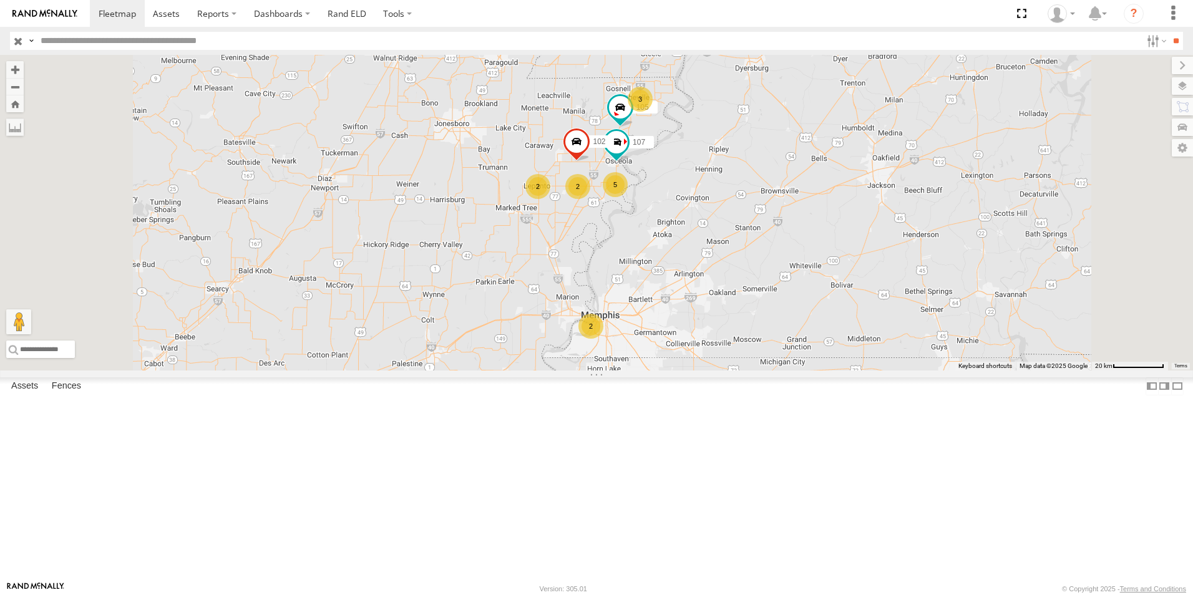
click at [1182, 84] on label at bounding box center [1181, 85] width 21 height 17
click at [0, 0] on span "Basemaps" at bounding box center [0, 0] width 0 height 0
click at [0, 0] on span "Satellite + Roadmap" at bounding box center [0, 0] width 0 height 0
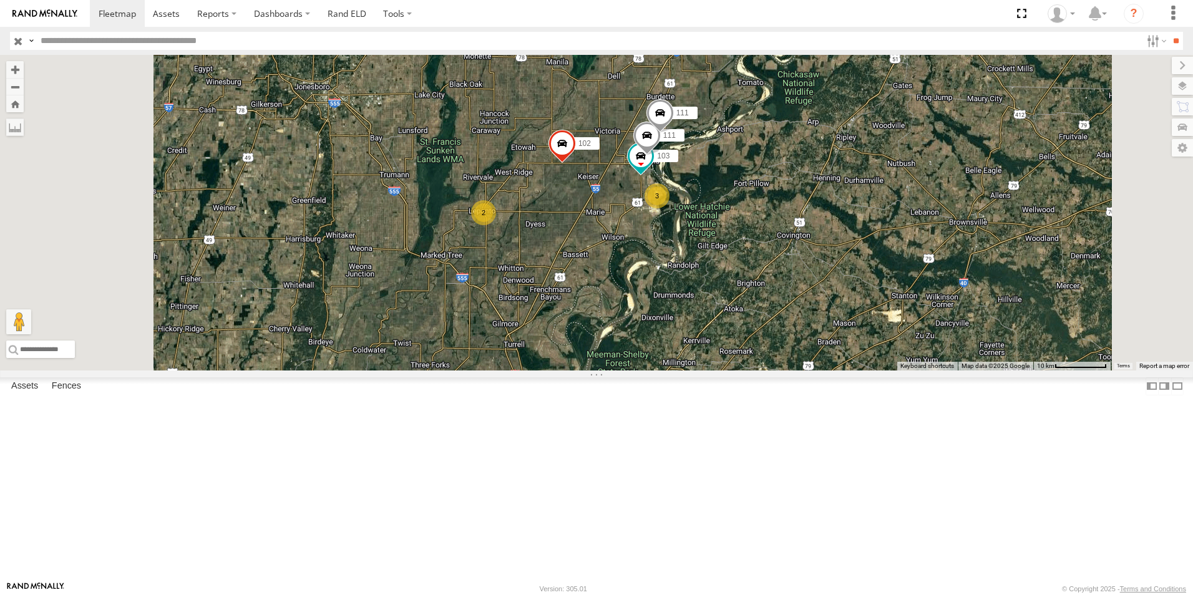
click at [0, 0] on span at bounding box center [0, 0] width 0 height 0
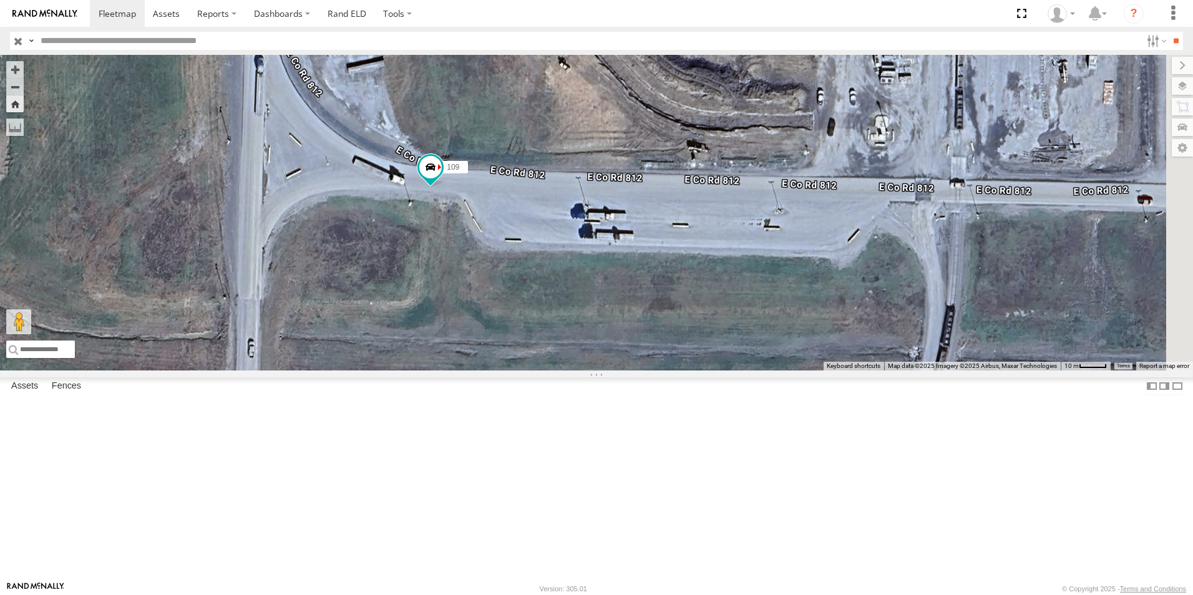
drag, startPoint x: 738, startPoint y: 382, endPoint x: 505, endPoint y: 453, distance: 244.5
click at [505, 370] on div "109" at bounding box center [596, 213] width 1193 height 316
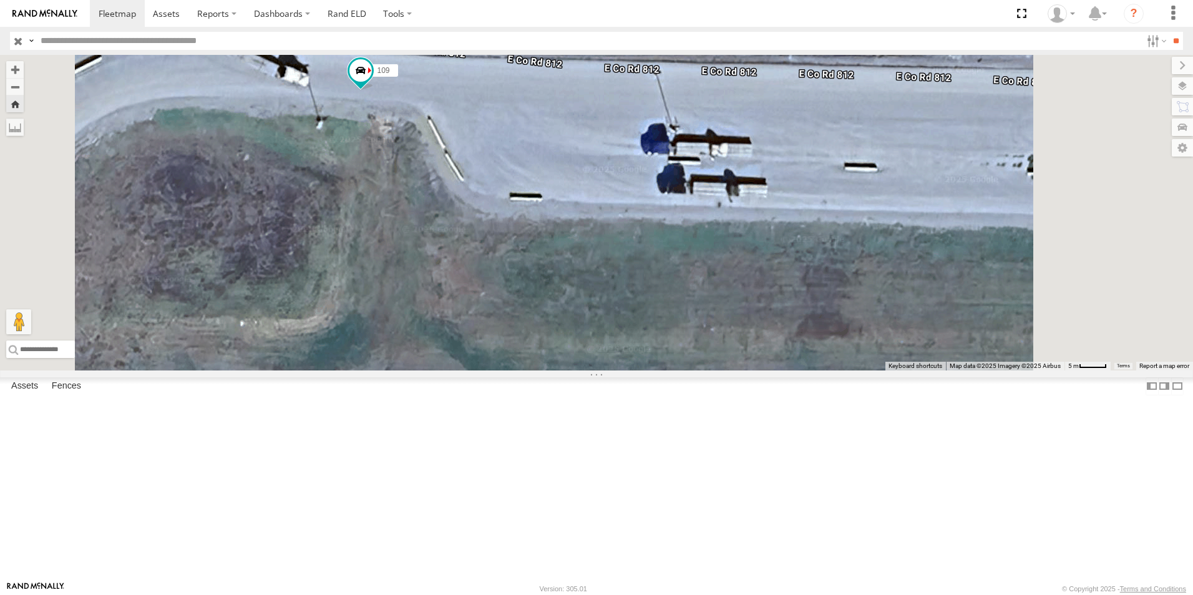
drag, startPoint x: 543, startPoint y: 441, endPoint x: 505, endPoint y: 516, distance: 84.2
click at [505, 370] on div "109" at bounding box center [596, 213] width 1193 height 316
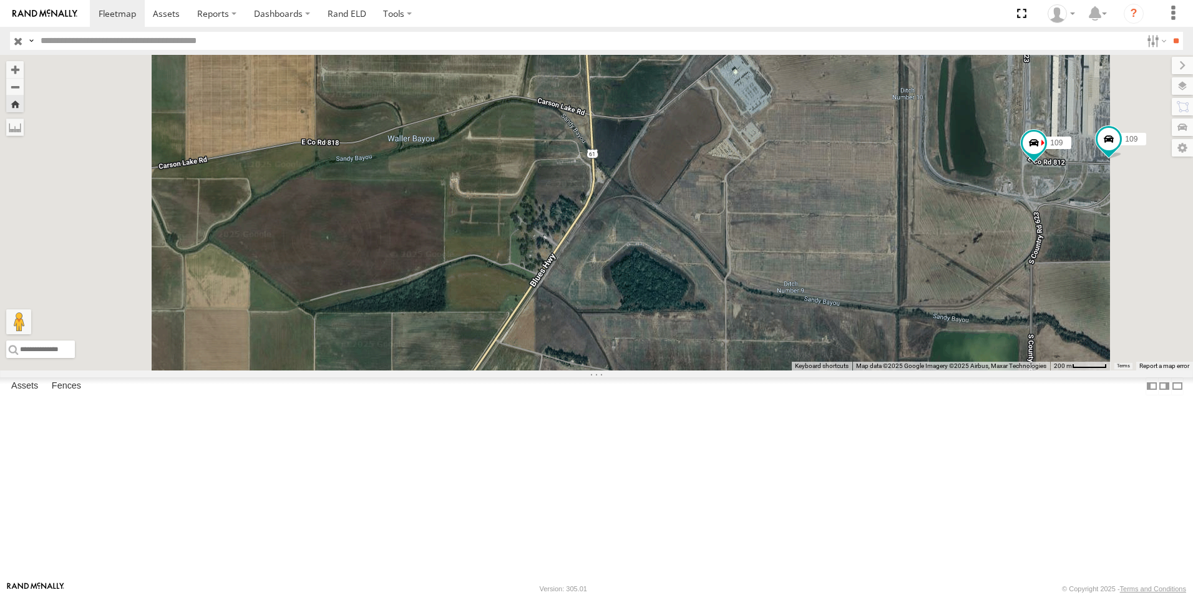
scroll to position [187, 0]
click at [0, 0] on span at bounding box center [0, 0] width 0 height 0
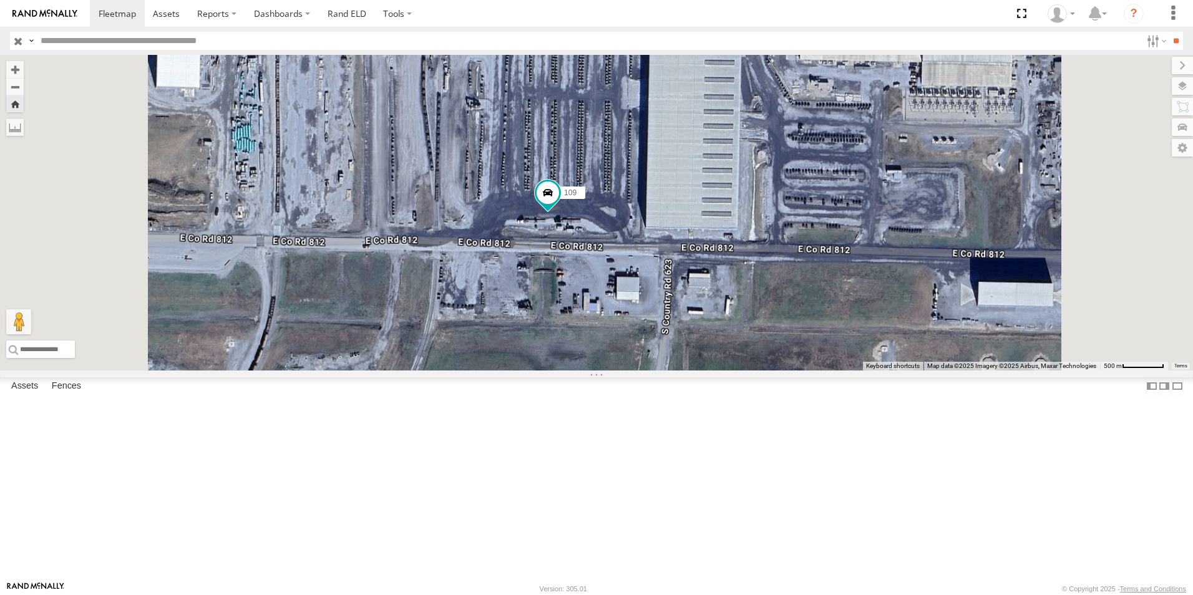
scroll to position [0, 0]
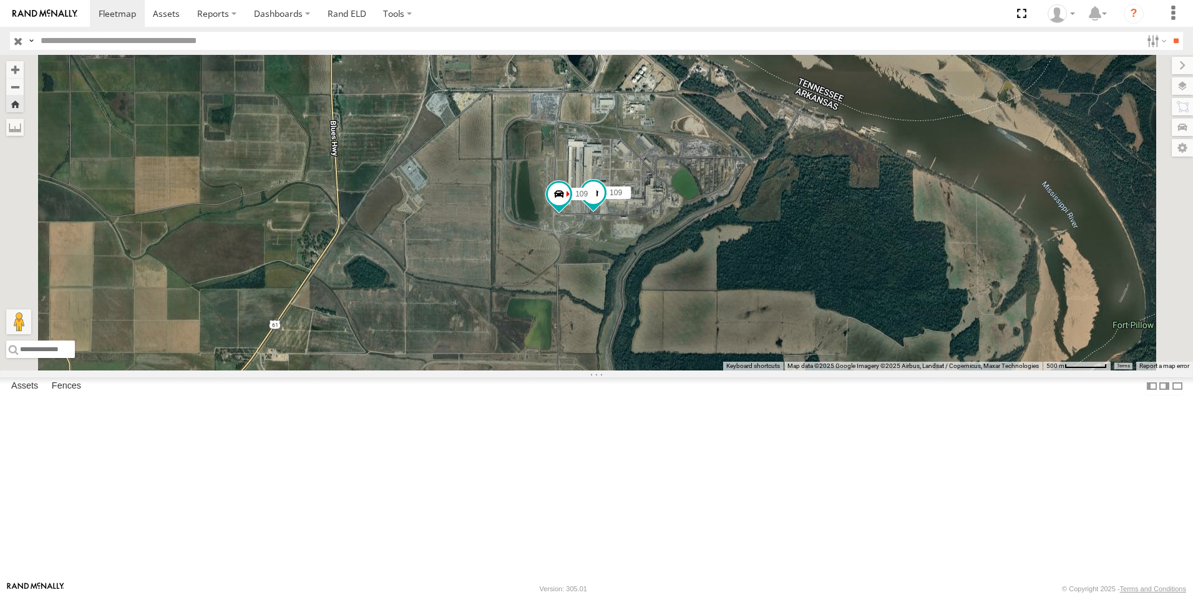
click at [0, 0] on span at bounding box center [0, 0] width 0 height 0
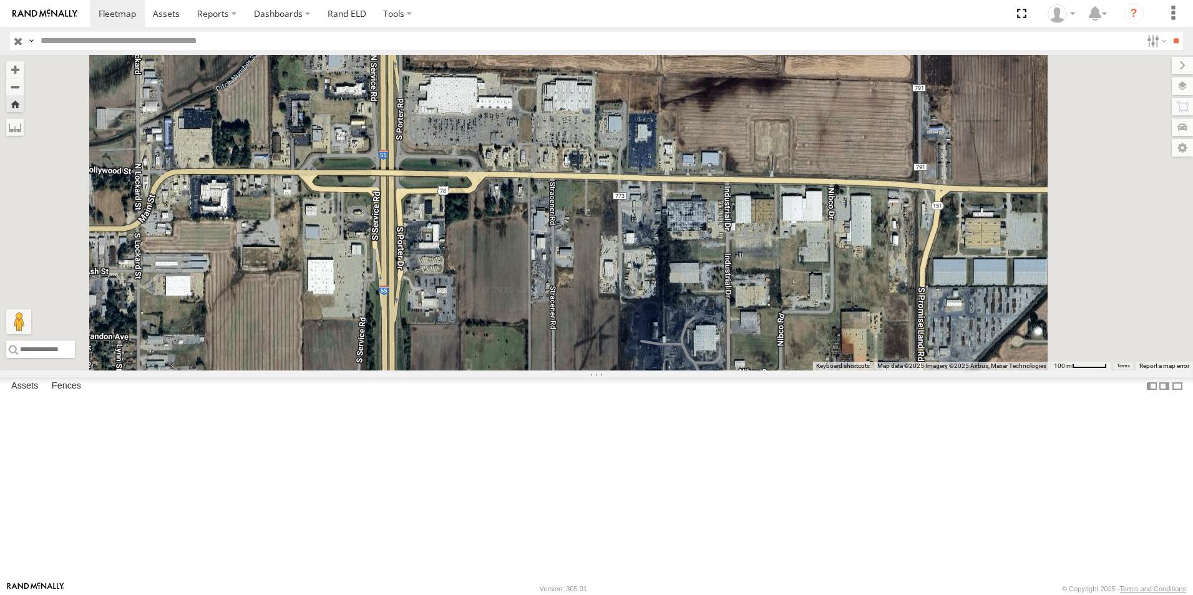
click at [0, 0] on span at bounding box center [0, 0] width 0 height 0
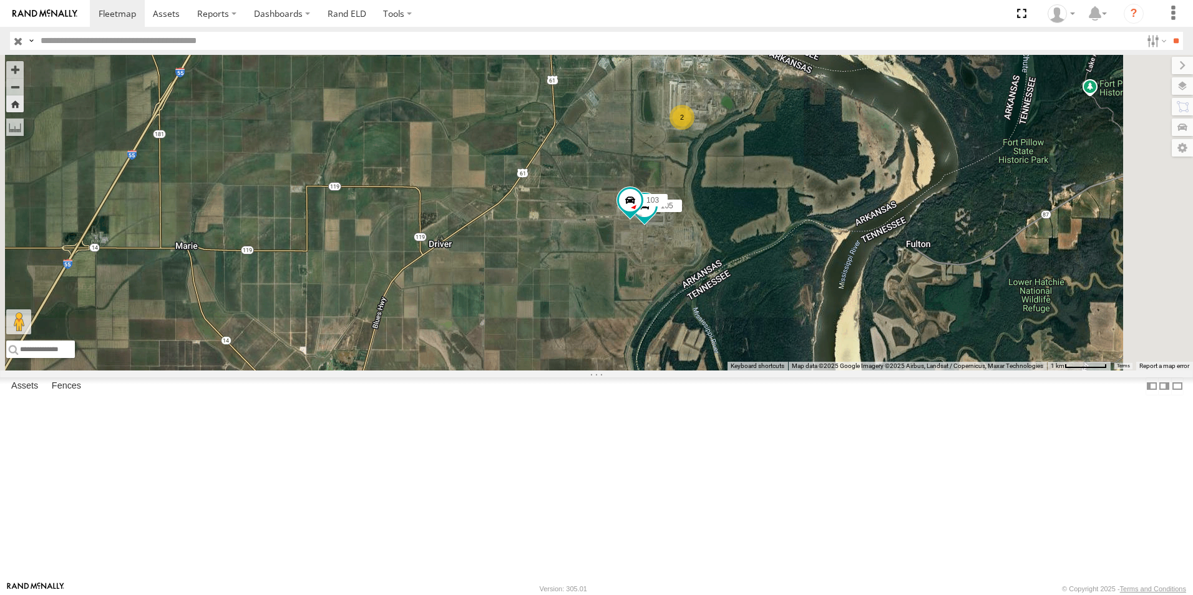
click at [0, 0] on span at bounding box center [0, 0] width 0 height 0
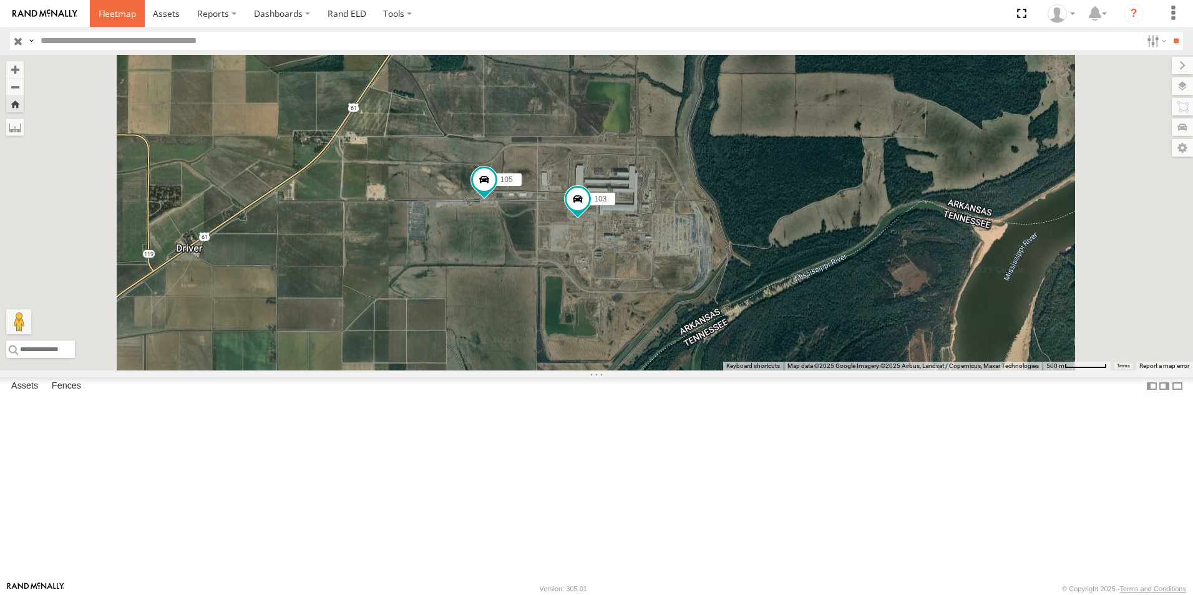
click at [129, 16] on span at bounding box center [117, 13] width 37 height 12
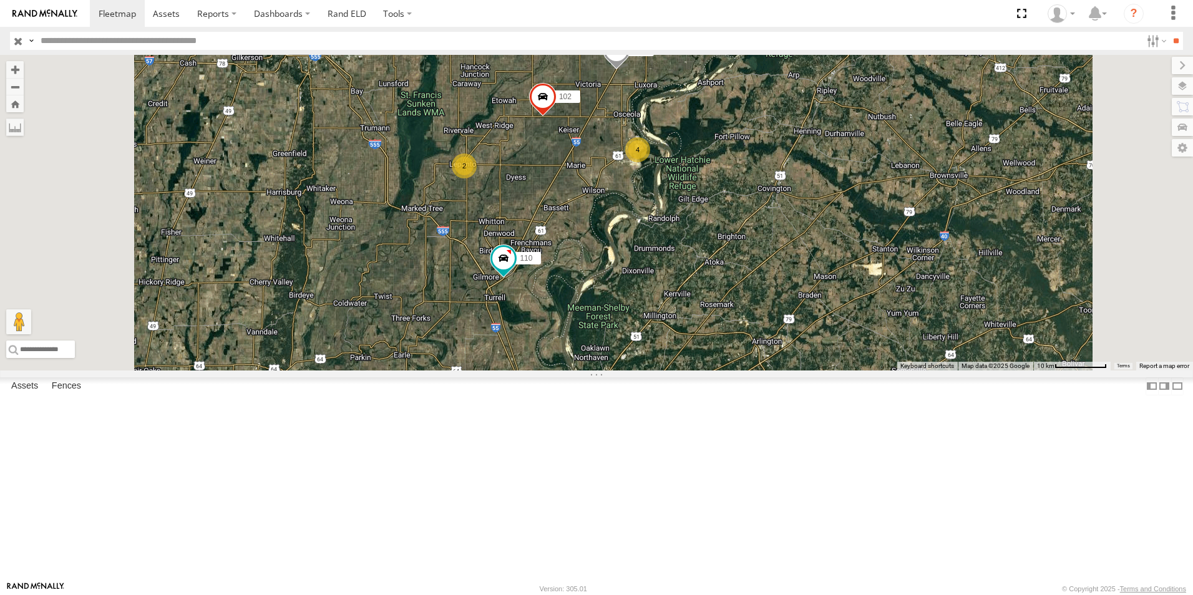
click at [0, 0] on span at bounding box center [0, 0] width 0 height 0
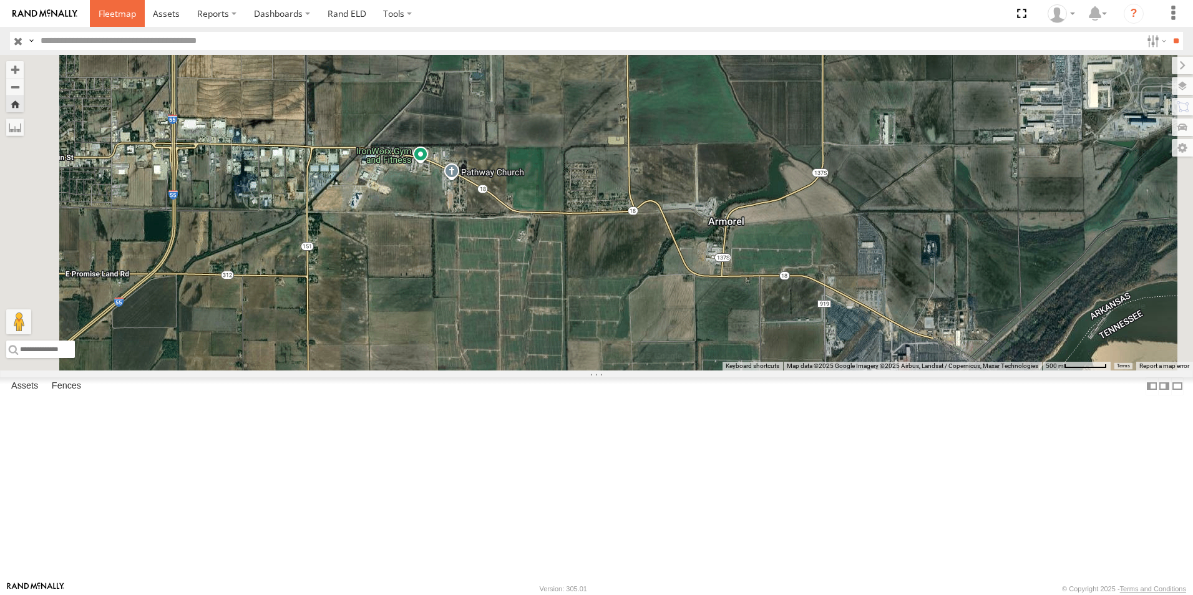
click at [119, 16] on span at bounding box center [117, 13] width 37 height 12
